Goal: Task Accomplishment & Management: Manage account settings

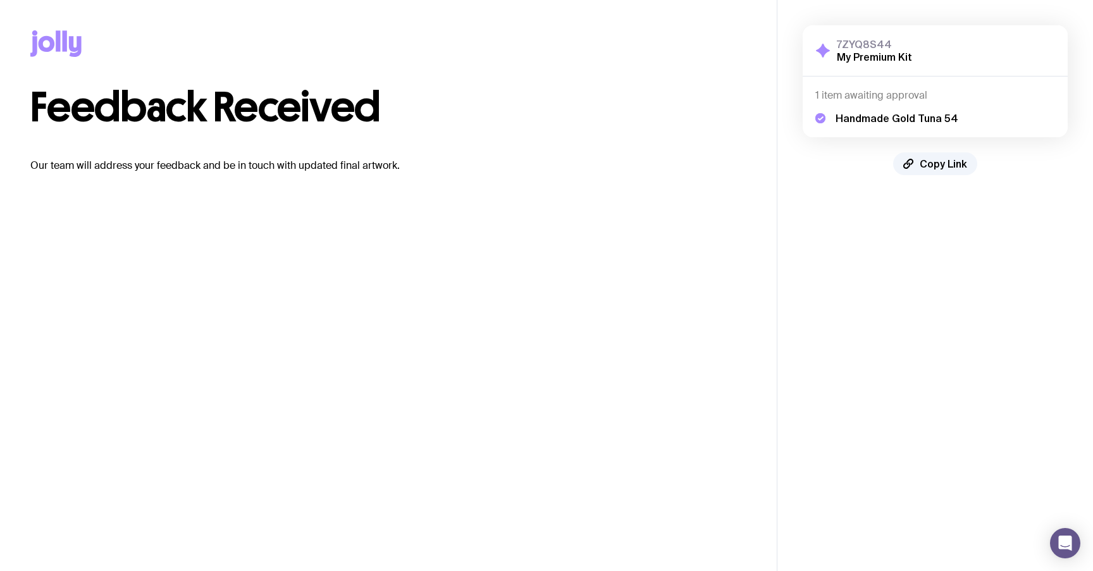
click at [428, 162] on p "Our team will address your feedback and be in touch with updated final artwork." at bounding box center [388, 165] width 716 height 15
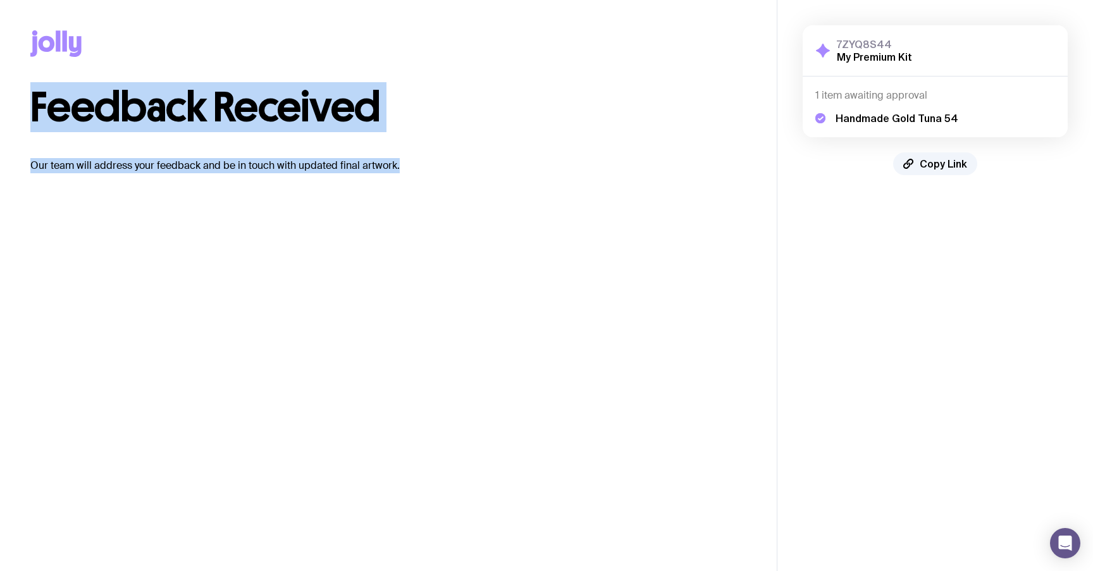
drag, startPoint x: 425, startPoint y: 168, endPoint x: 0, endPoint y: 99, distance: 430.7
click at [0, 99] on div "Copy Link Feedback Received Our team will address your feedback and be in touch…" at bounding box center [388, 102] width 777 height 204
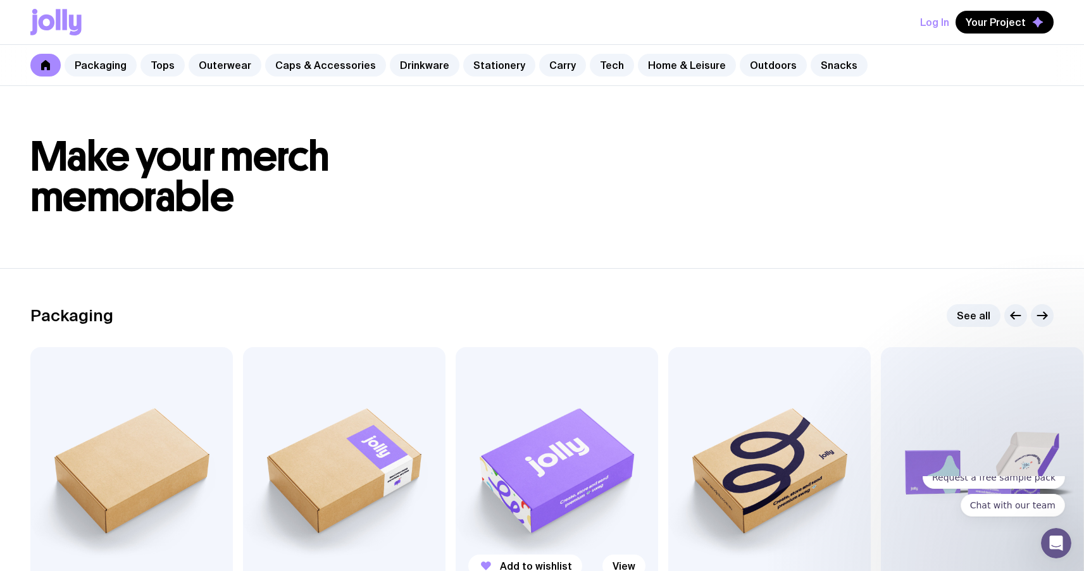
click at [554, 449] on img at bounding box center [557, 468] width 202 height 243
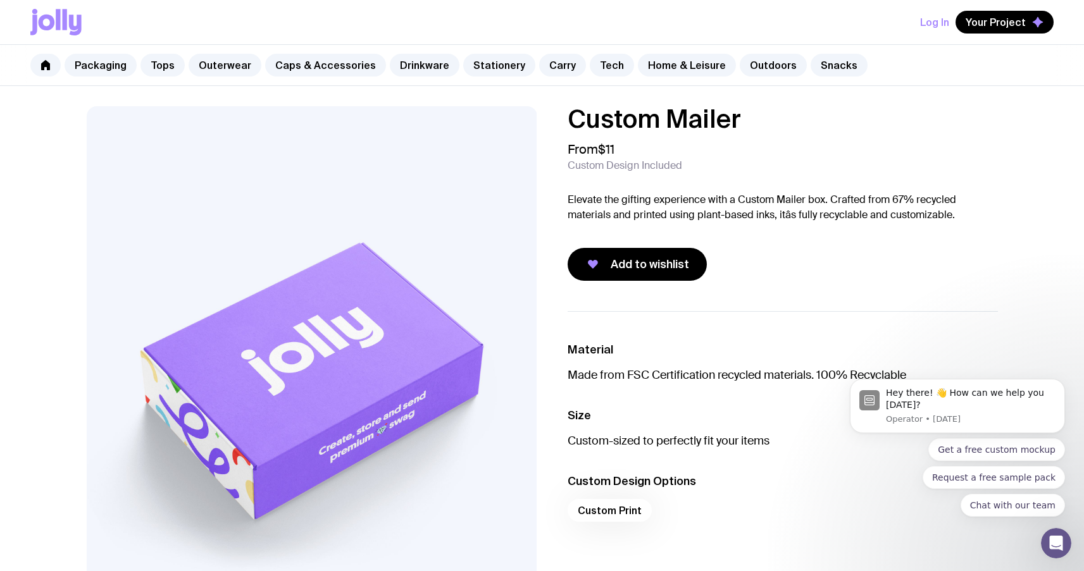
click at [70, 20] on icon at bounding box center [75, 25] width 13 height 21
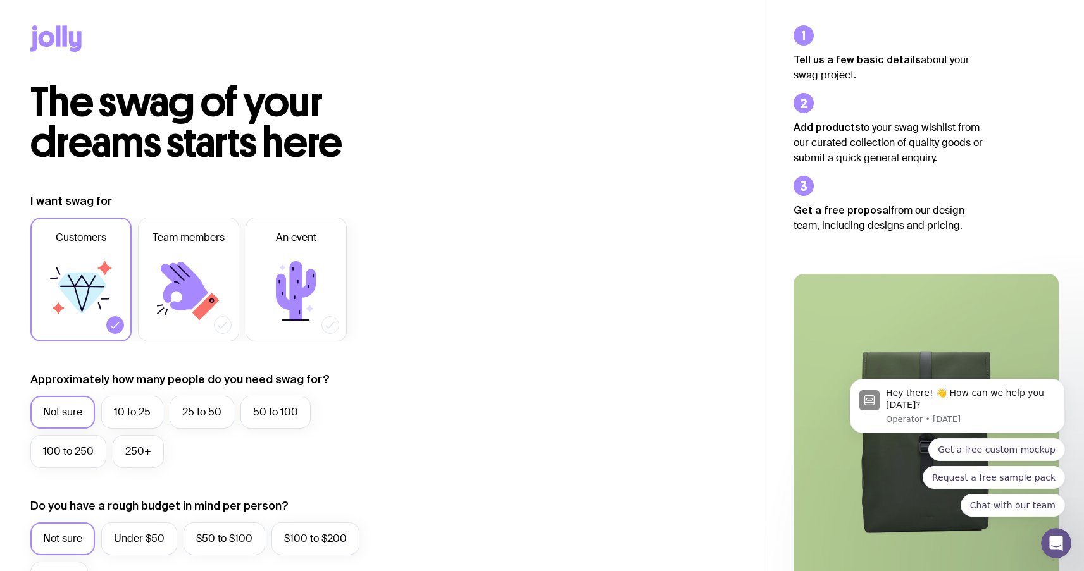
click at [75, 42] on icon at bounding box center [55, 38] width 51 height 27
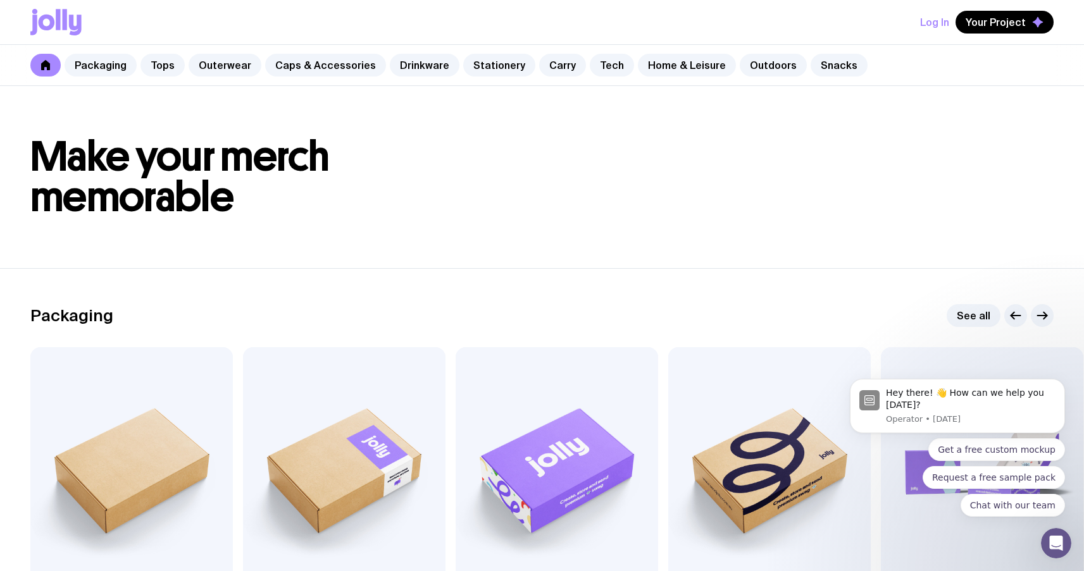
click at [34, 3] on div "Log In Your Project" at bounding box center [541, 22] width 1023 height 44
click at [41, 15] on icon at bounding box center [55, 22] width 51 height 27
click at [72, 35] on icon at bounding box center [55, 22] width 51 height 27
click at [49, 16] on icon at bounding box center [47, 23] width 16 height 16
click at [44, 19] on icon at bounding box center [55, 22] width 51 height 27
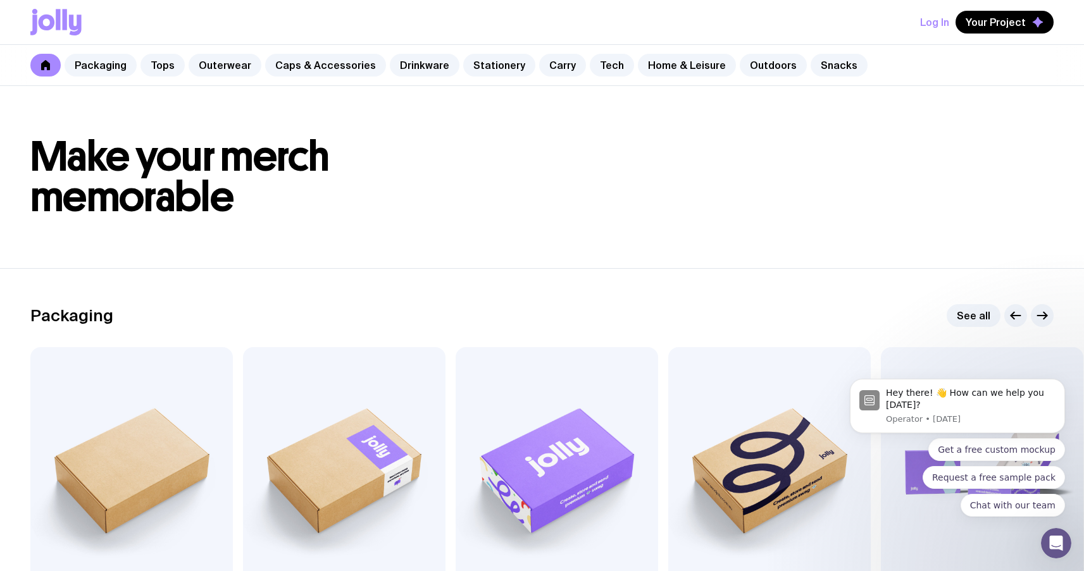
click at [925, 19] on button "Log In" at bounding box center [934, 22] width 29 height 23
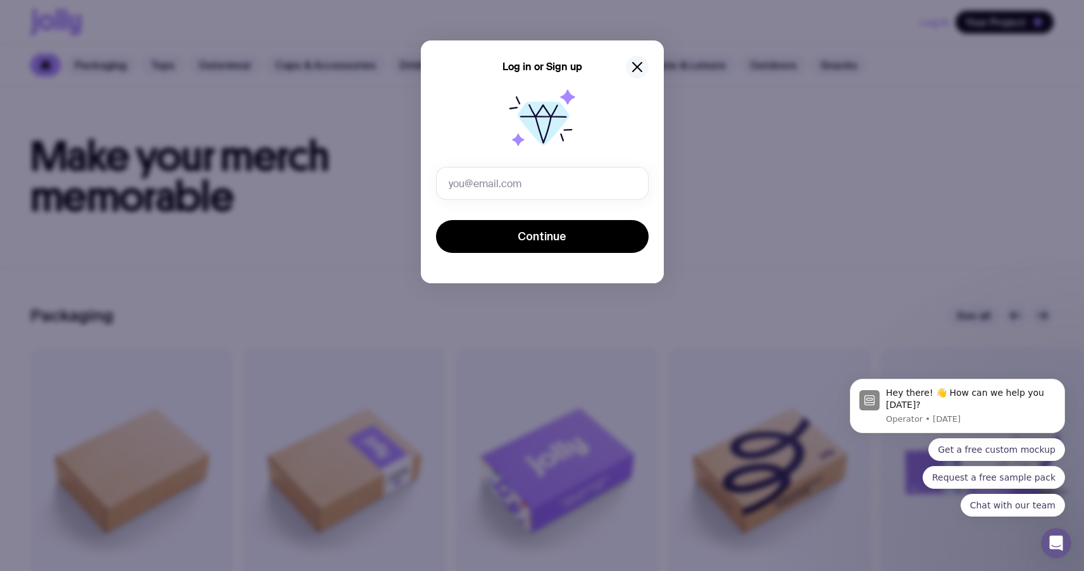
click at [633, 70] on icon "button" at bounding box center [637, 67] width 9 height 9
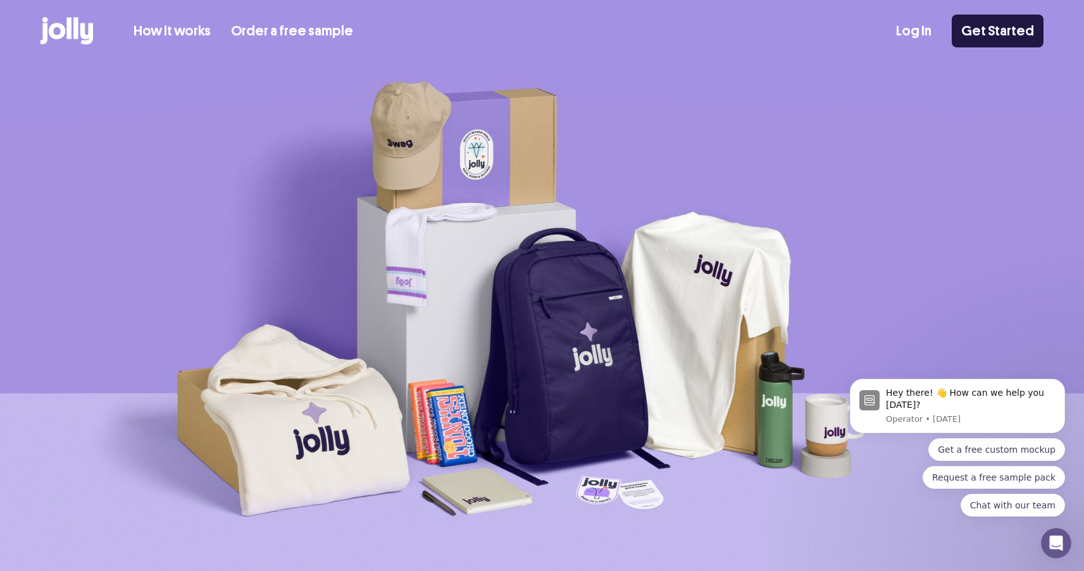
click at [1010, 32] on link "Get Started" at bounding box center [998, 31] width 92 height 33
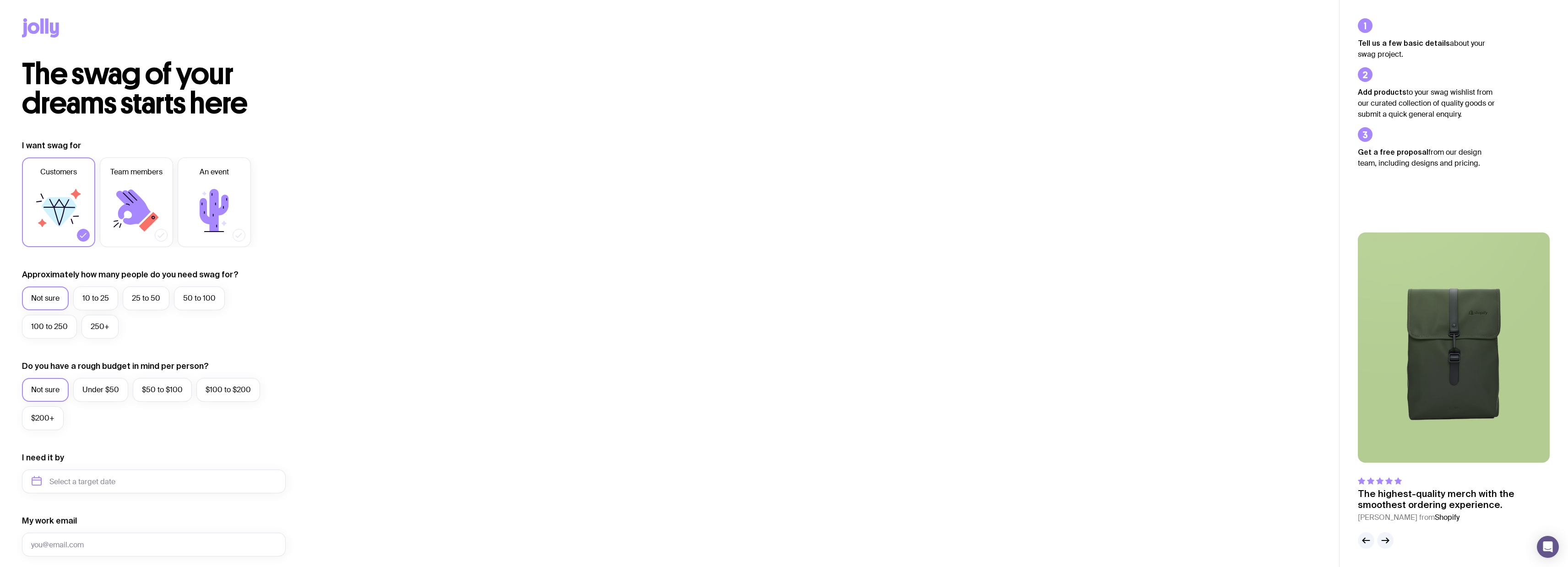
click at [51, 30] on icon at bounding box center [54, 30] width 9 height 15
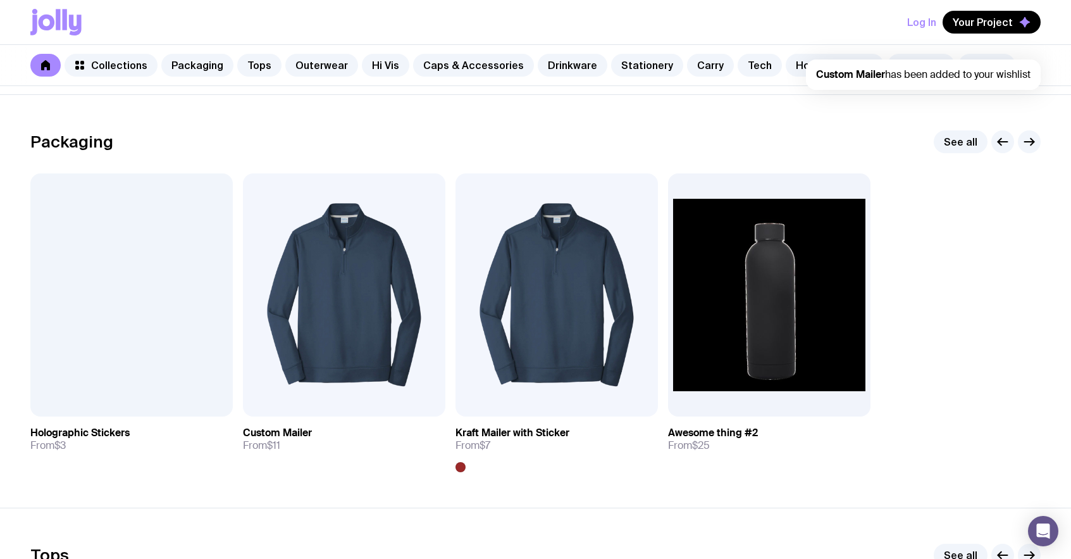
click at [991, 9] on div "Log In Your Project Custom Mailer has been added to your wishlist" at bounding box center [535, 22] width 1010 height 44
click at [987, 22] on span "Your Project" at bounding box center [983, 22] width 60 height 13
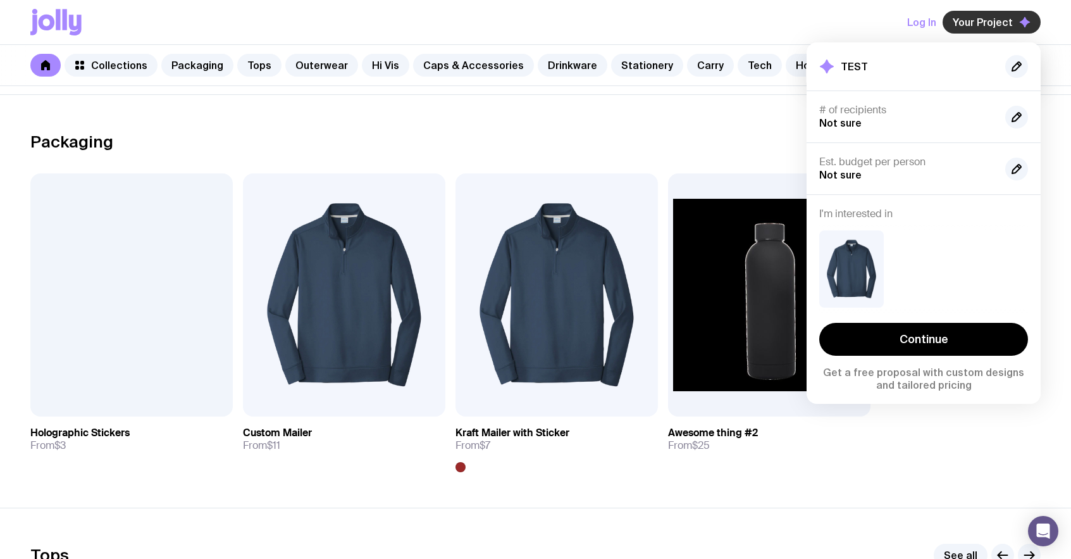
click at [985, 23] on span "Your Project" at bounding box center [983, 22] width 60 height 13
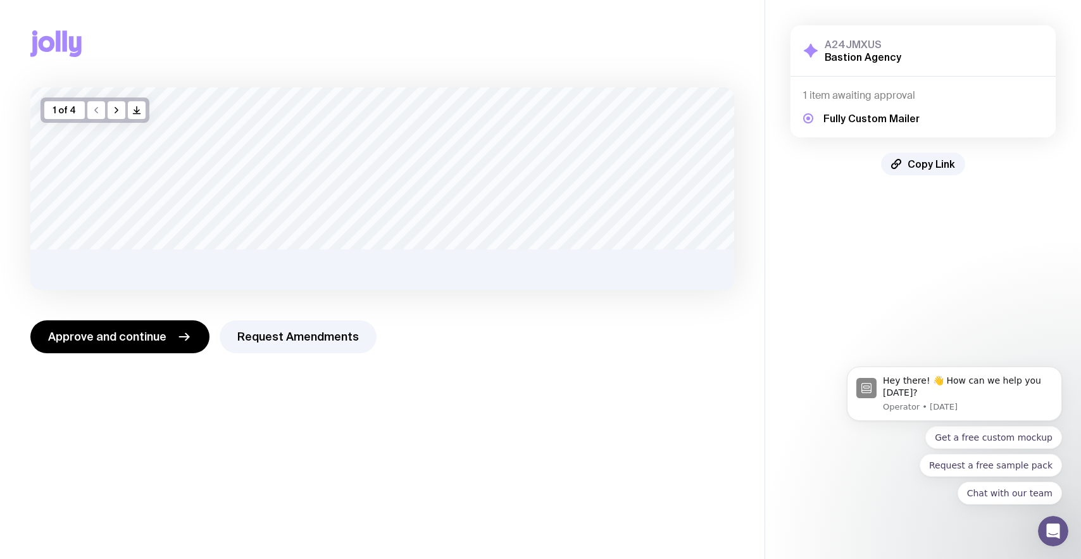
click at [64, 42] on icon at bounding box center [65, 40] width 4 height 21
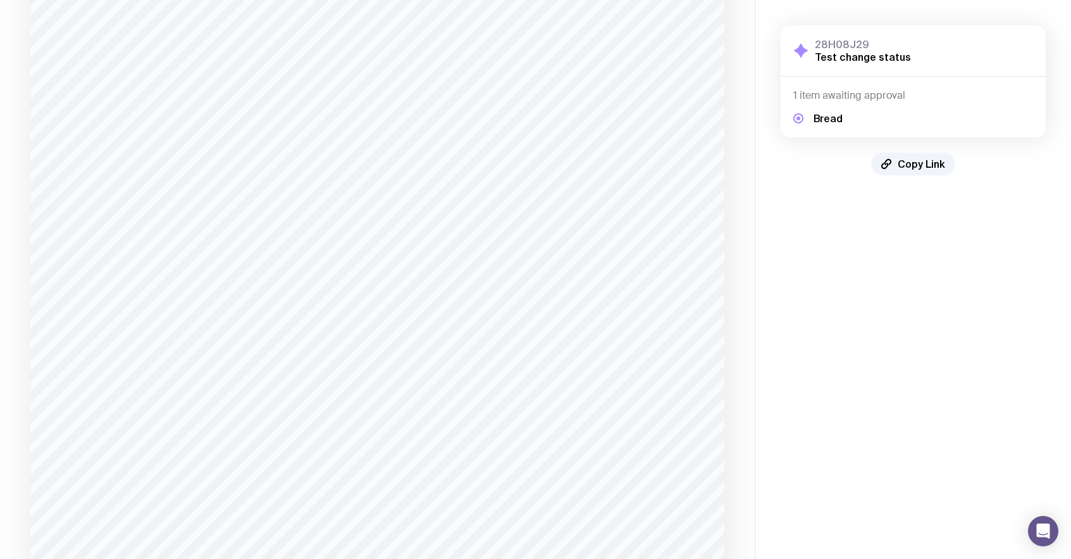
scroll to position [612, 0]
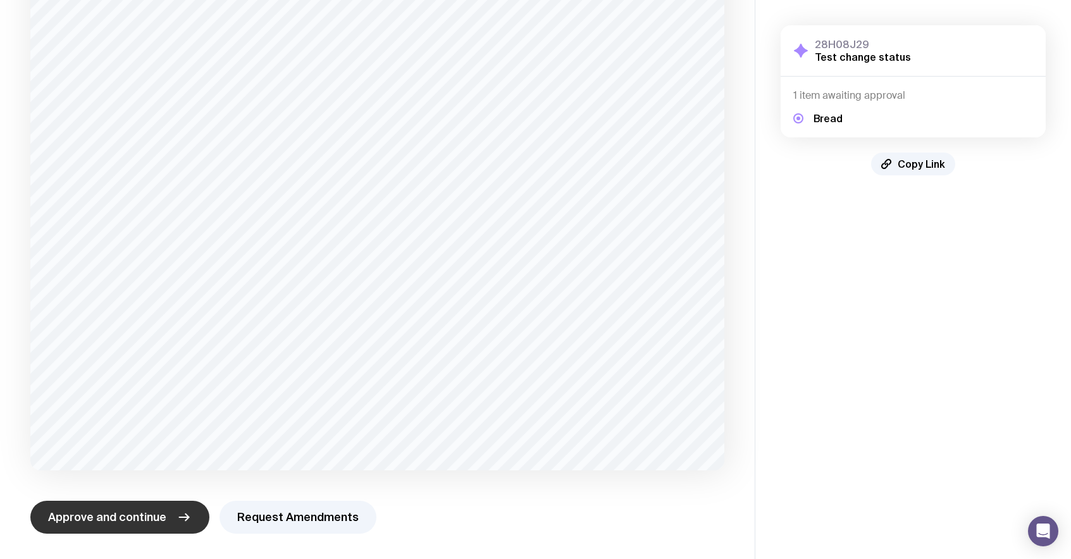
click at [129, 512] on span "Approve and continue" at bounding box center [107, 516] width 118 height 15
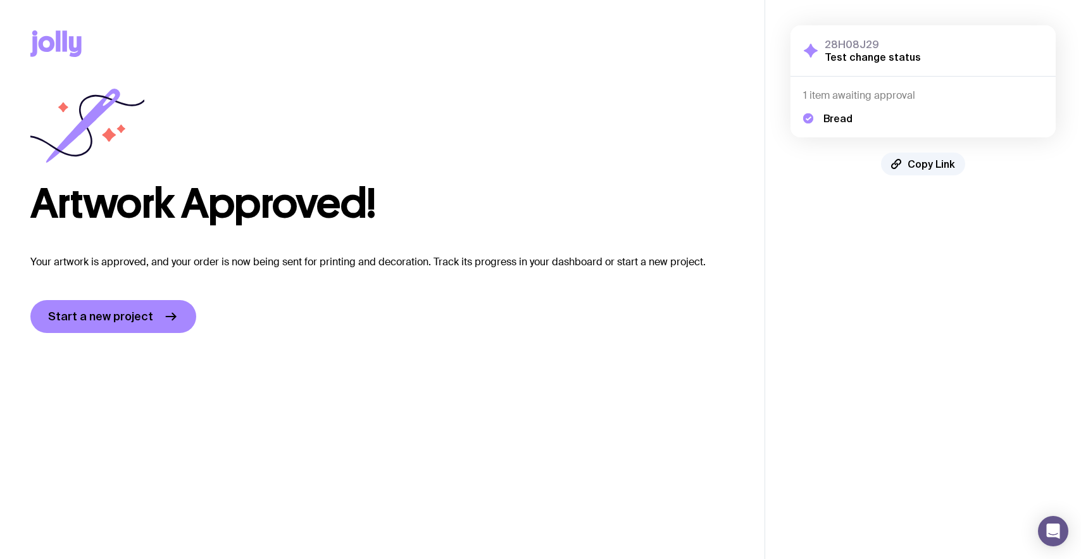
click at [42, 37] on icon at bounding box center [47, 44] width 16 height 16
click at [97, 328] on link "Start a new project" at bounding box center [113, 316] width 166 height 33
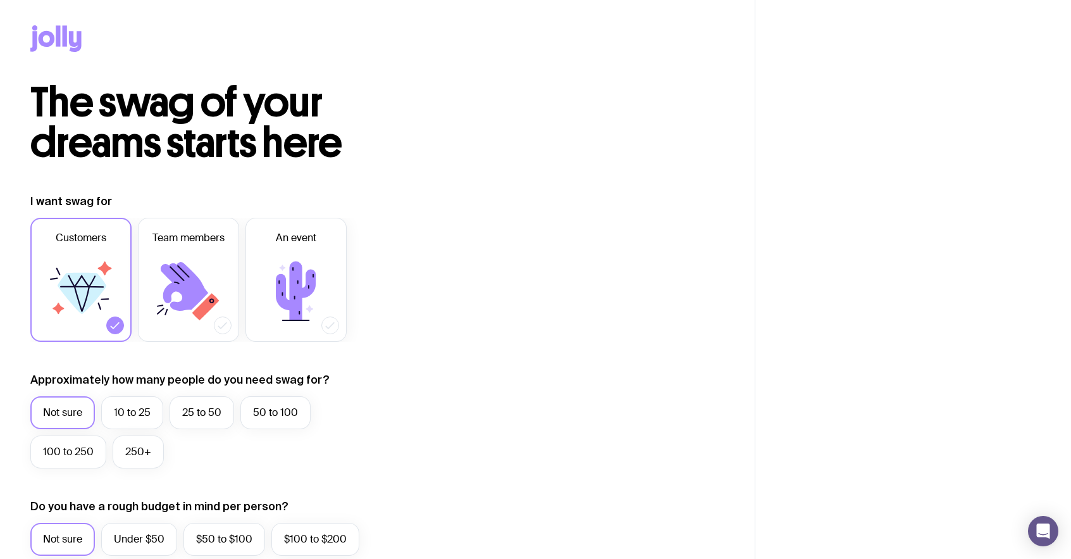
click at [62, 42] on icon at bounding box center [55, 38] width 51 height 27
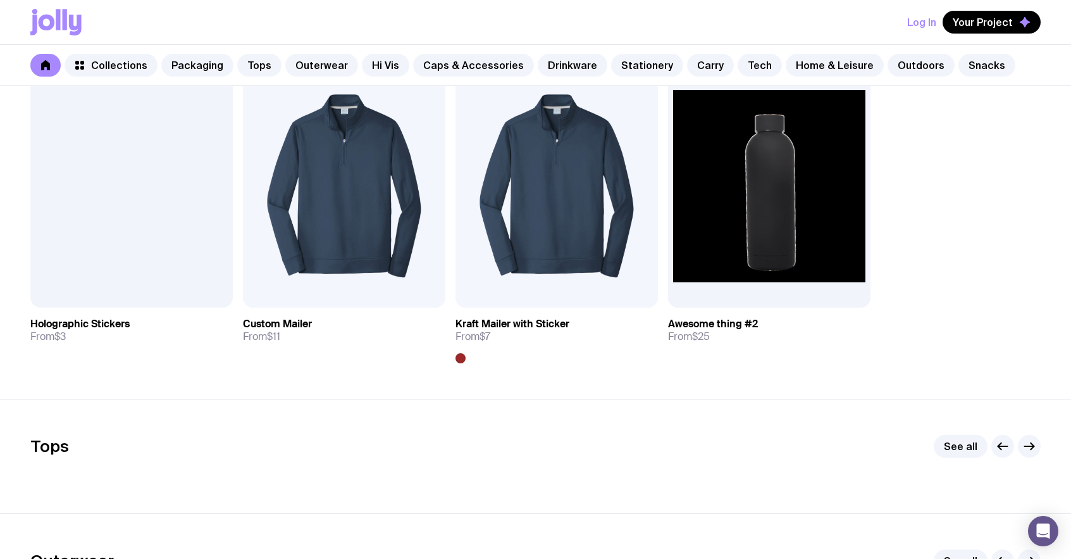
scroll to position [275, 0]
